Goal: Check status: Check status

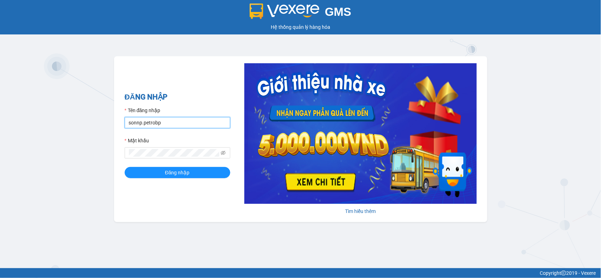
click at [173, 122] on input "sonnp.petrobp" at bounding box center [178, 122] width 106 height 11
type input "yentt.petrobp"
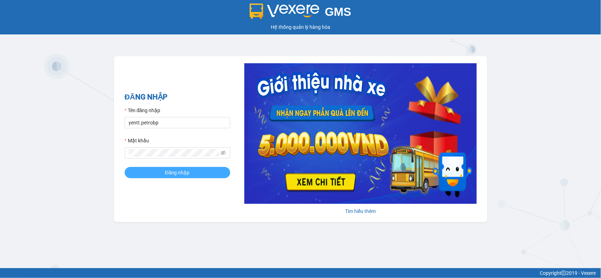
click at [172, 177] on span "Đăng nhập" at bounding box center [177, 173] width 25 height 8
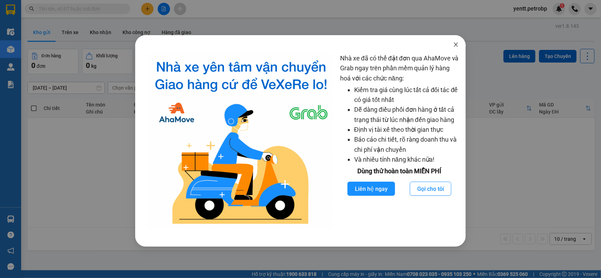
click at [457, 46] on icon "close" at bounding box center [456, 45] width 6 height 6
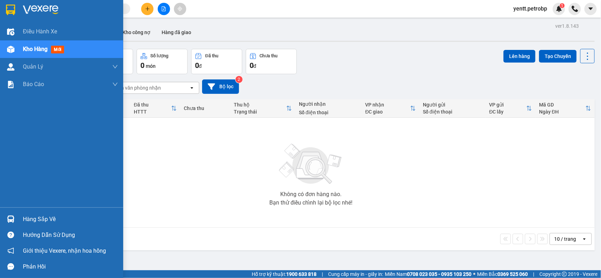
click at [27, 222] on div "Hàng sắp về" at bounding box center [70, 219] width 95 height 11
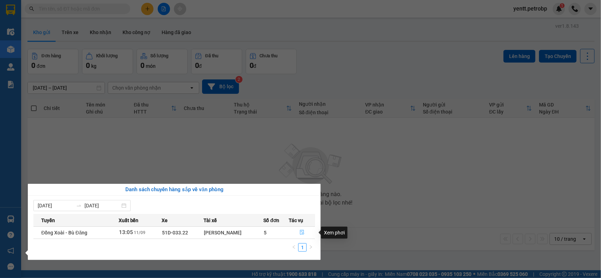
click at [305, 234] on button "button" at bounding box center [302, 232] width 26 height 11
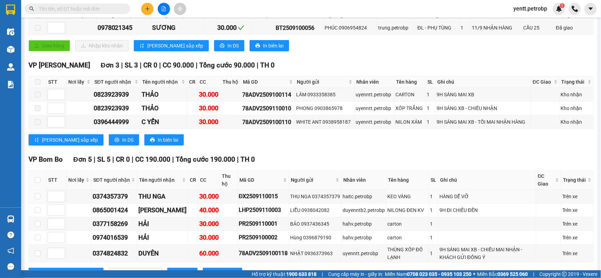
scroll to position [220, 0]
